Goal: Check status

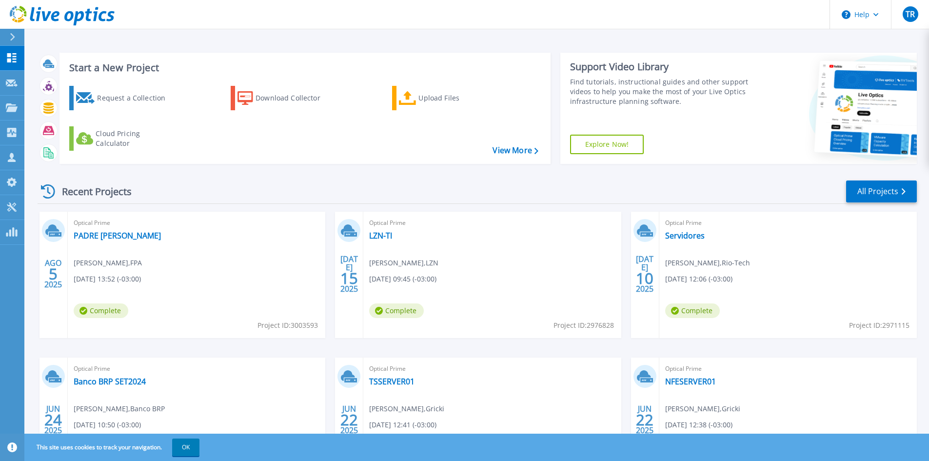
click at [413, 190] on div "Recent Projects All Projects" at bounding box center [478, 192] width 880 height 24
click at [438, 191] on div "Recent Projects All Projects" at bounding box center [478, 192] width 880 height 24
click at [685, 239] on link "Servidores" at bounding box center [686, 236] width 40 height 10
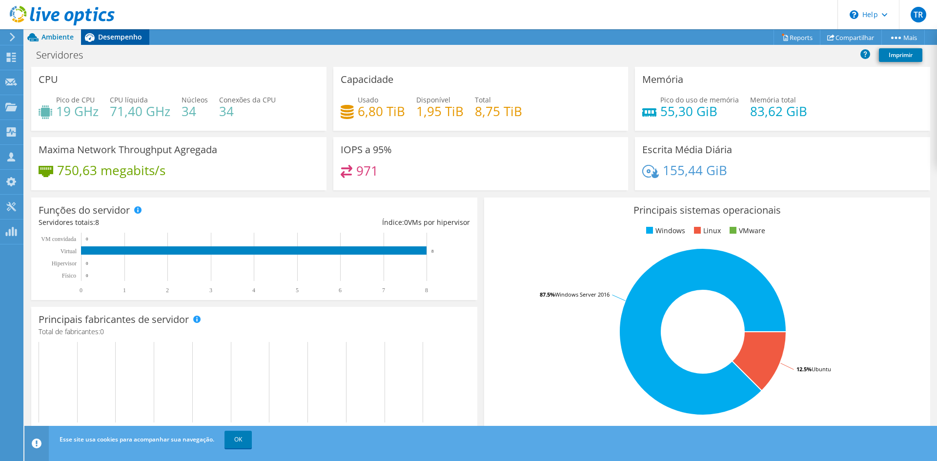
click at [108, 35] on span "Desempenho" at bounding box center [120, 36] width 44 height 9
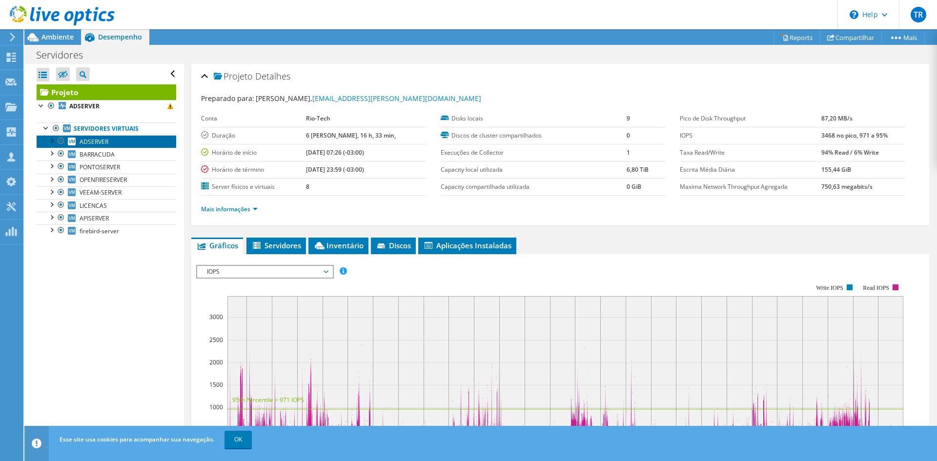
click at [91, 139] on span "ADSERVER" at bounding box center [94, 142] width 29 height 8
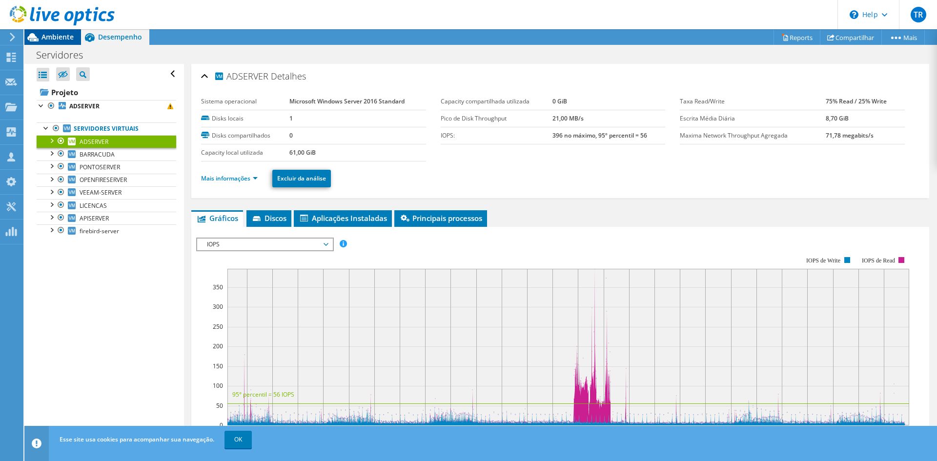
click at [54, 33] on span "Ambiente" at bounding box center [57, 36] width 32 height 9
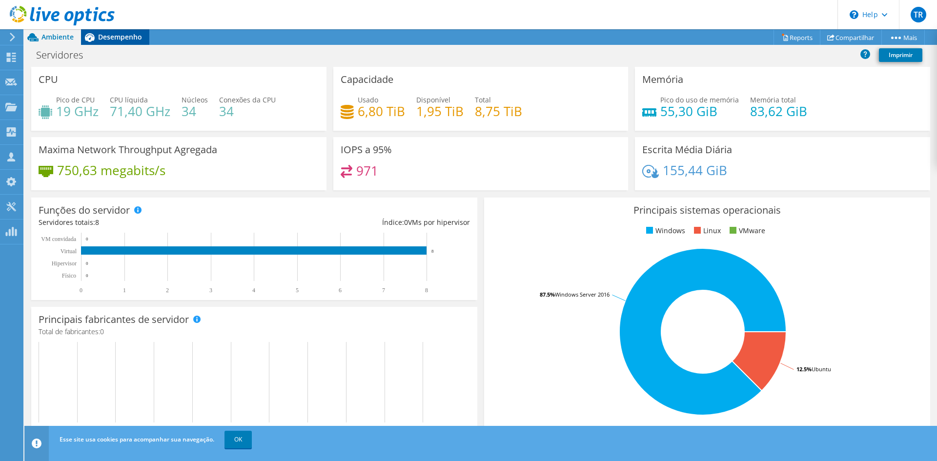
click at [120, 33] on span "Desempenho" at bounding box center [120, 36] width 44 height 9
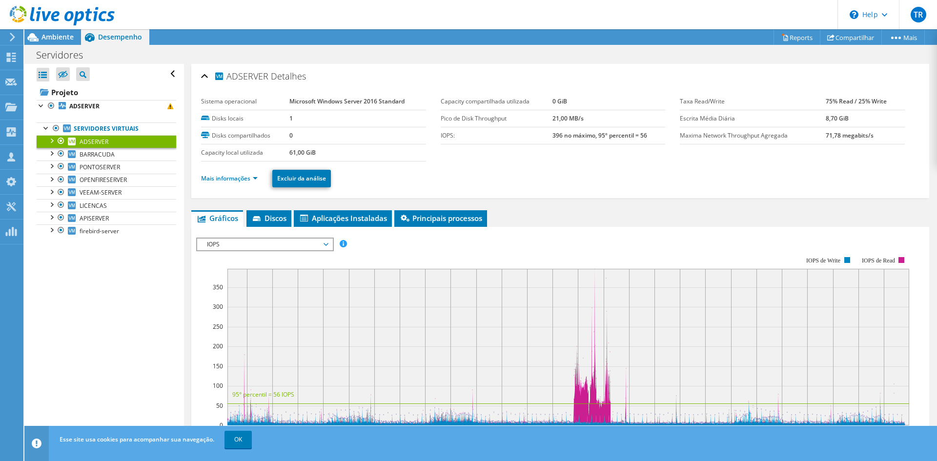
click at [72, 293] on div "Abrir Todos Fechar Todos Ocultar nós excluídos Filtro de árvore do projeto" at bounding box center [103, 253] width 159 height 378
click at [256, 178] on link "Mais informações" at bounding box center [229, 178] width 57 height 8
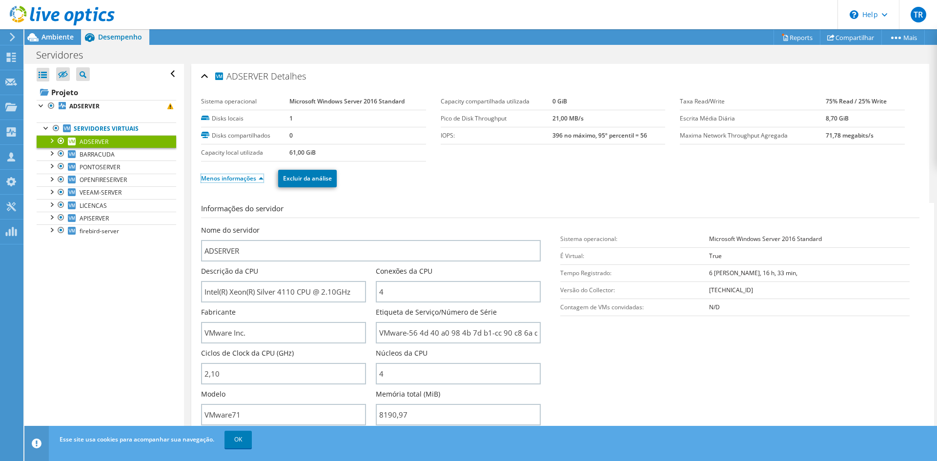
scroll to position [49, 0]
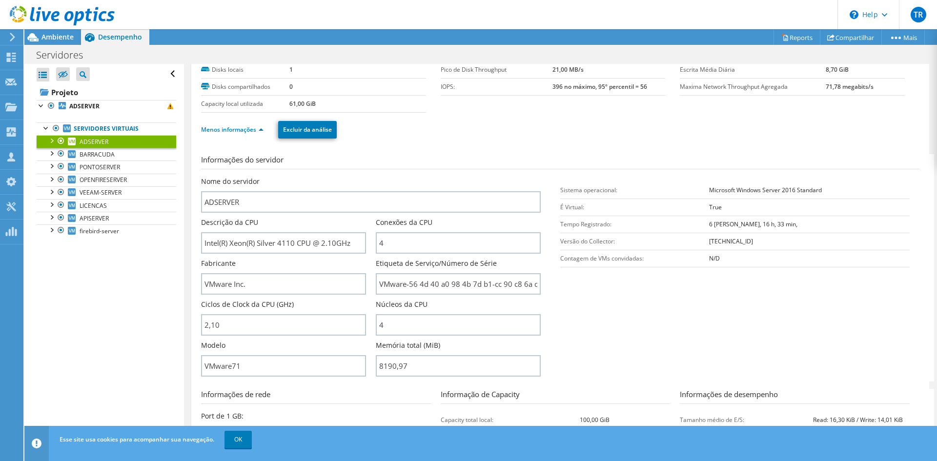
click at [101, 267] on div "Abrir Todos Fechar Todos Ocultar nós excluídos Filtro de árvore do projeto" at bounding box center [103, 253] width 159 height 378
